Goal: Information Seeking & Learning: Learn about a topic

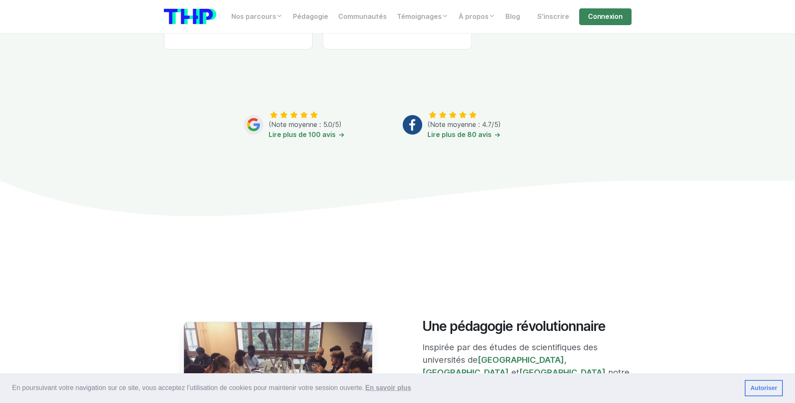
scroll to position [461, 0]
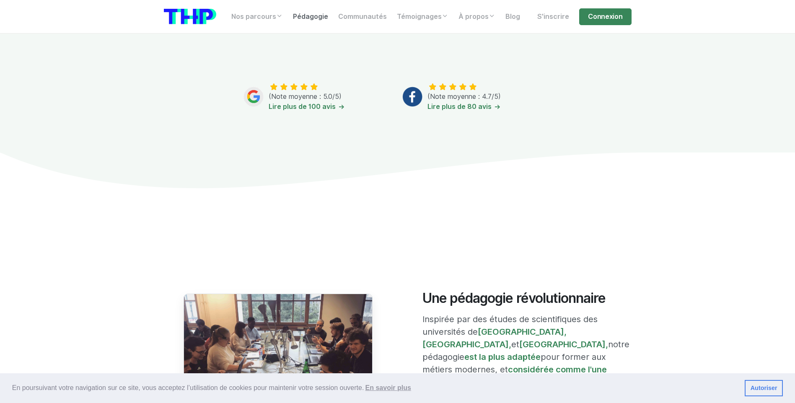
click at [302, 22] on link "Pédagogie" at bounding box center [310, 16] width 45 height 17
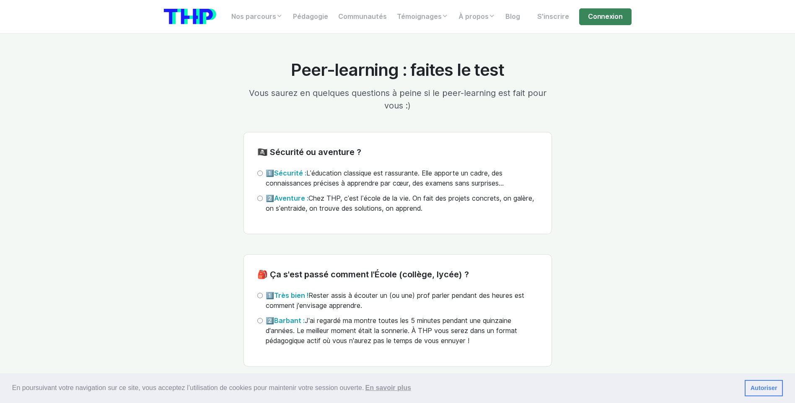
scroll to position [1760, 0]
click at [257, 171] on input "1️⃣ Sécurité : L’éducation classique est rassurante. Elle apporte un cadre, des…" at bounding box center [259, 172] width 5 height 5
radio input "true"
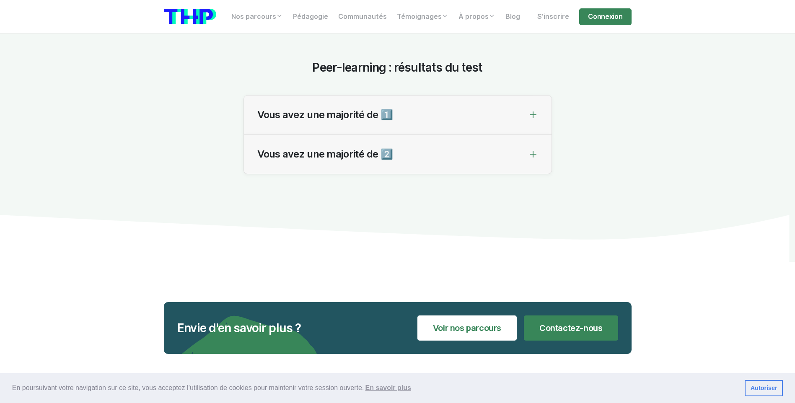
scroll to position [2934, 0]
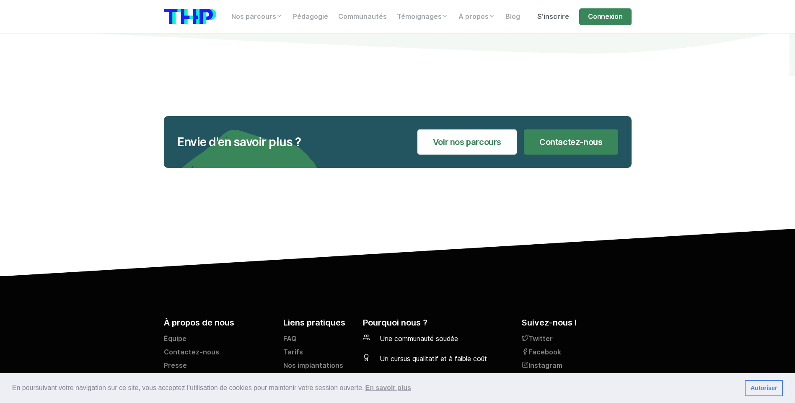
click at [562, 19] on link "S'inscrire" at bounding box center [553, 16] width 42 height 17
click at [586, 16] on link "Connexion" at bounding box center [605, 16] width 52 height 17
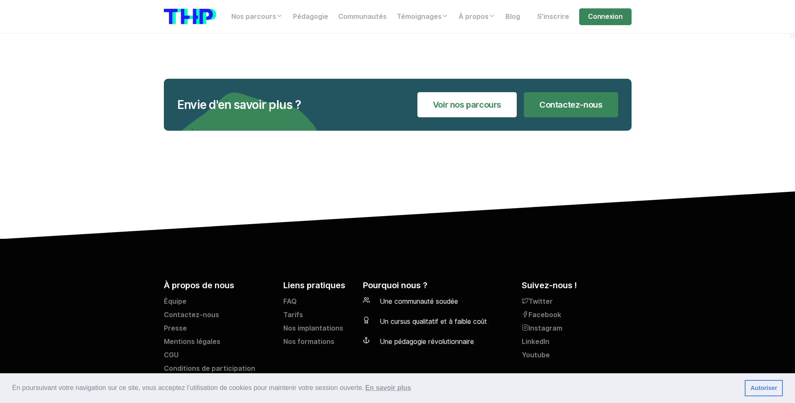
scroll to position [3012, 0]
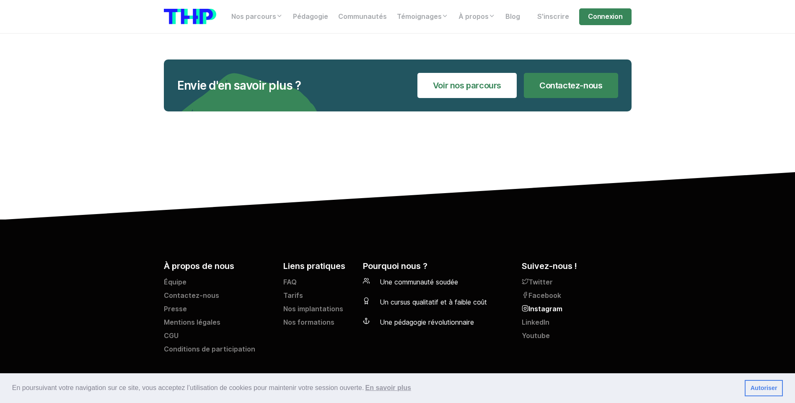
click at [539, 309] on link "Instagram" at bounding box center [576, 310] width 109 height 13
click at [534, 283] on link "Twitter" at bounding box center [576, 283] width 109 height 13
